Goal: Transaction & Acquisition: Download file/media

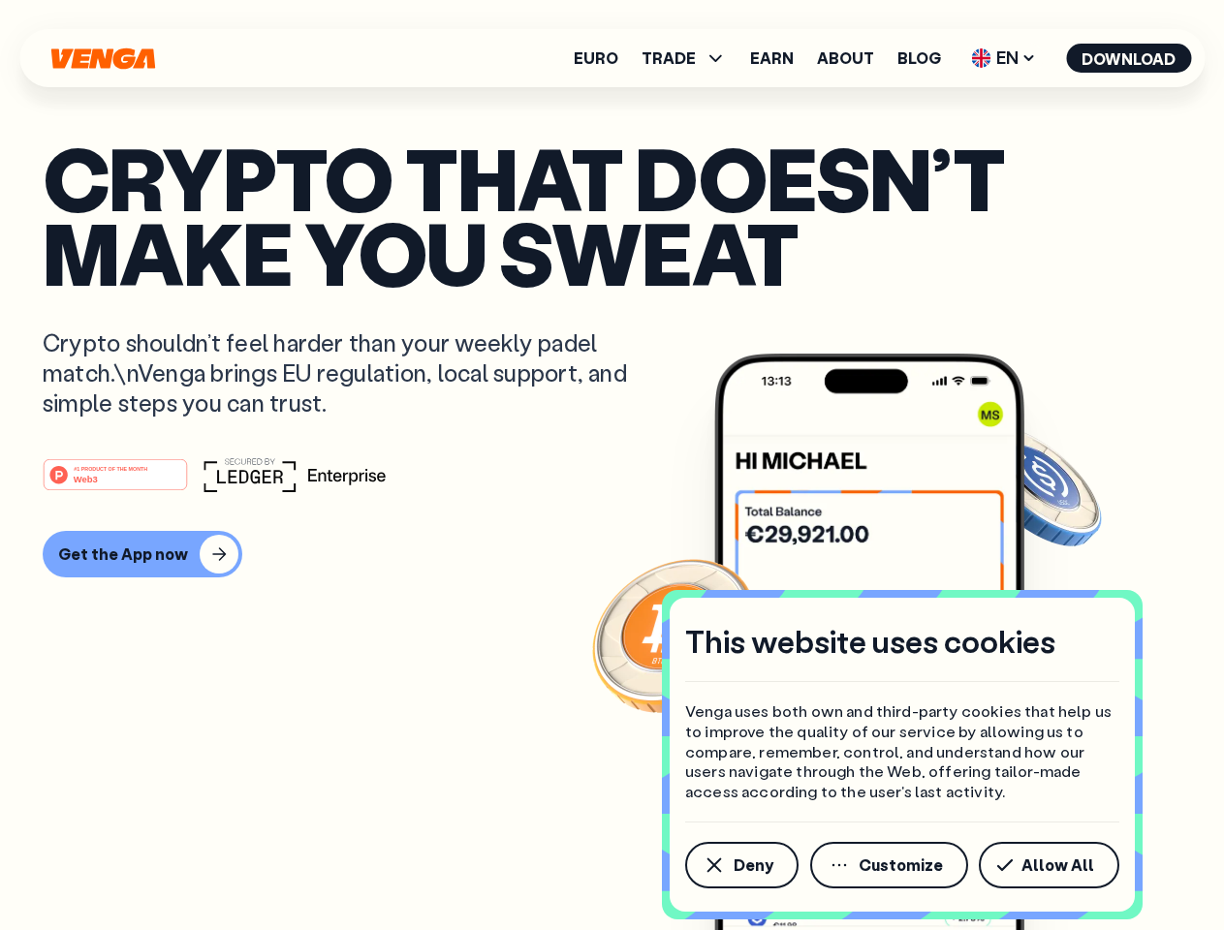
click at [611, 465] on div "#1 PRODUCT OF THE MONTH Web3" at bounding box center [612, 474] width 1139 height 35
click at [740, 865] on span "Deny" at bounding box center [753, 866] width 40 height 16
click at [890, 865] on img at bounding box center [869, 678] width 310 height 649
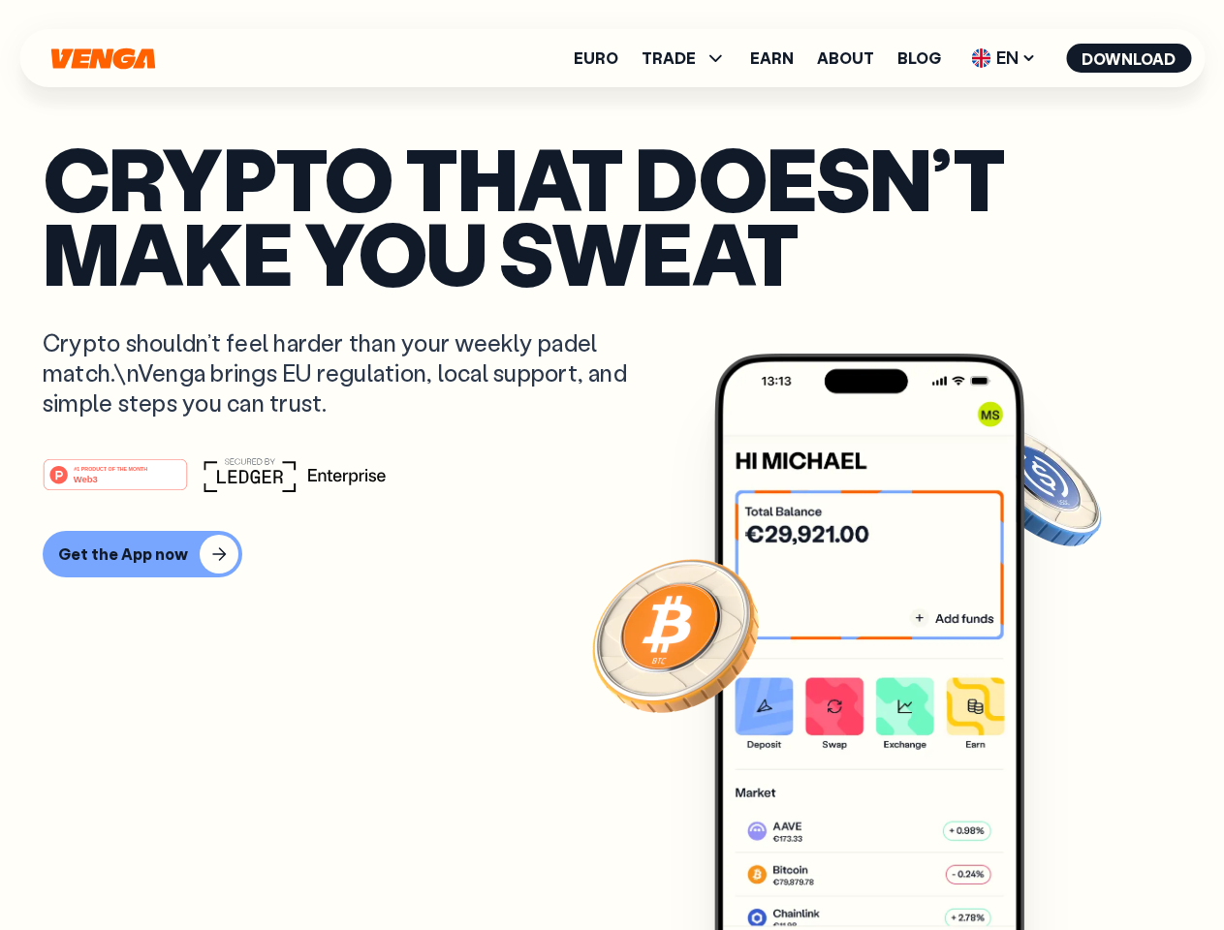
click at [1052, 865] on article "Crypto that doesn’t make you sweat Crypto shouldn’t feel harder than your weekl…" at bounding box center [612, 503] width 1139 height 727
click at [690, 58] on span "TRADE" at bounding box center [668, 58] width 54 height 16
click at [1004, 58] on span "EN" at bounding box center [1003, 58] width 78 height 31
click at [1129, 58] on button "Download" at bounding box center [1128, 58] width 125 height 29
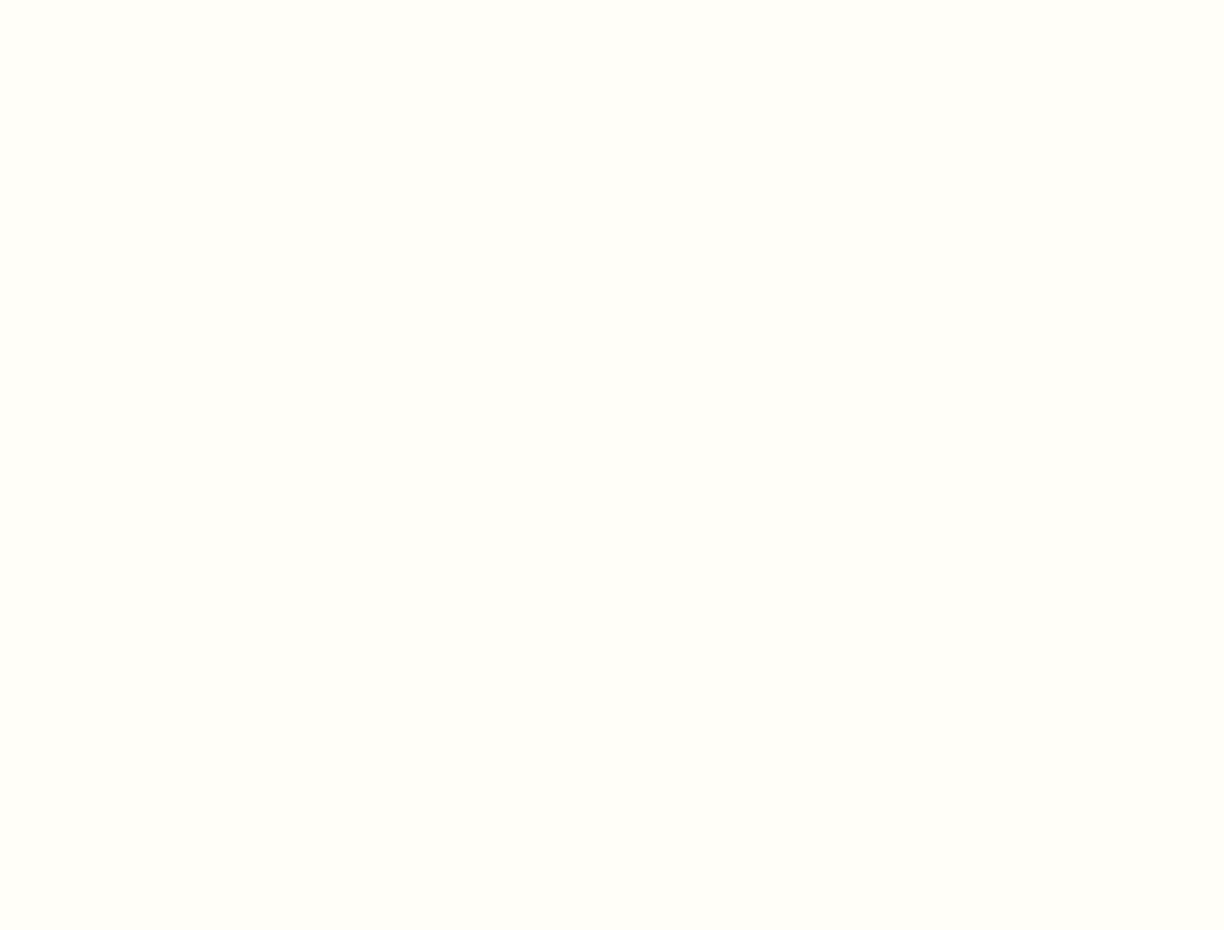
click at [611, 0] on html "This website uses cookies Venga uses both own and third-party cookies that help…" at bounding box center [612, 0] width 1224 height 0
click at [140, 0] on html "This website uses cookies Venga uses both own and third-party cookies that help…" at bounding box center [612, 0] width 1224 height 0
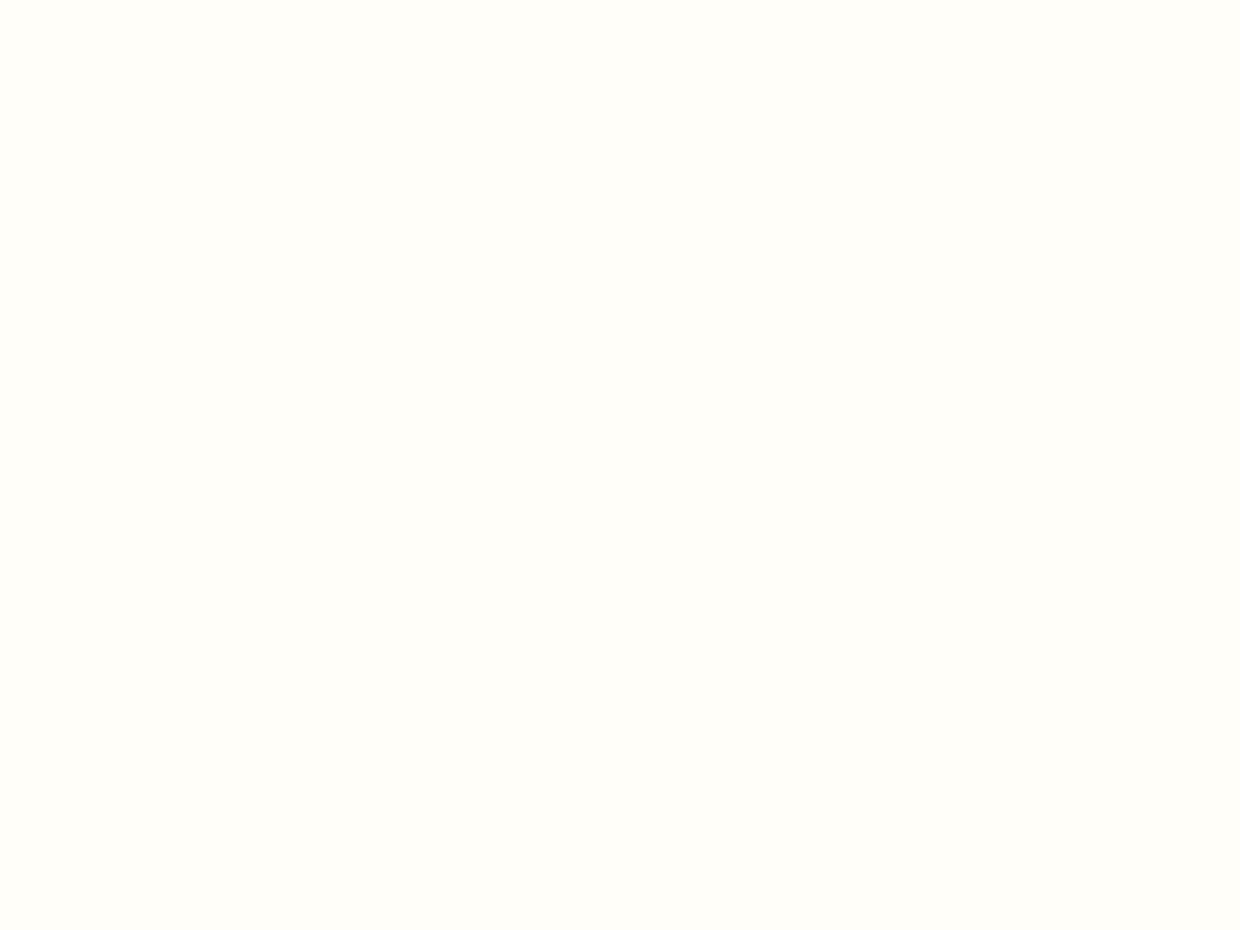
click at [118, 0] on html "This website uses cookies Venga uses both own and third-party cookies that help…" at bounding box center [620, 0] width 1240 height 0
